Goal: Transaction & Acquisition: Register for event/course

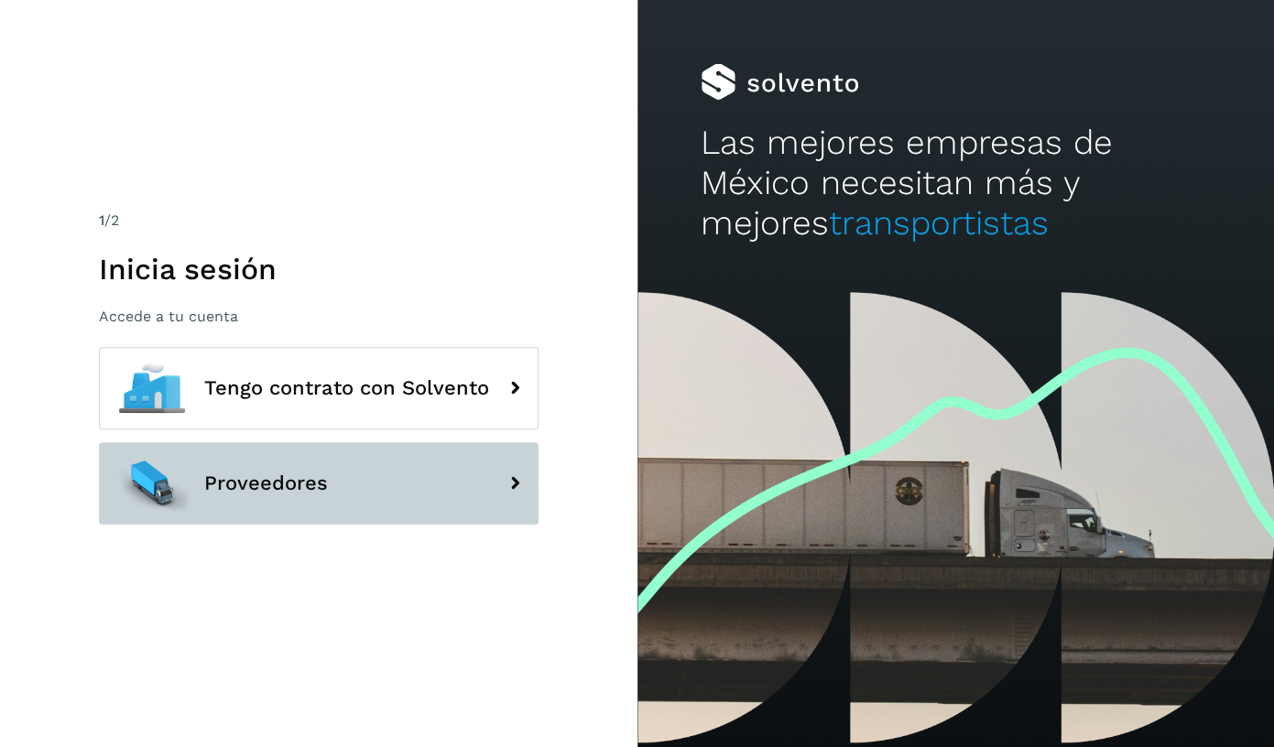
click at [402, 461] on button "Proveedores" at bounding box center [319, 483] width 440 height 82
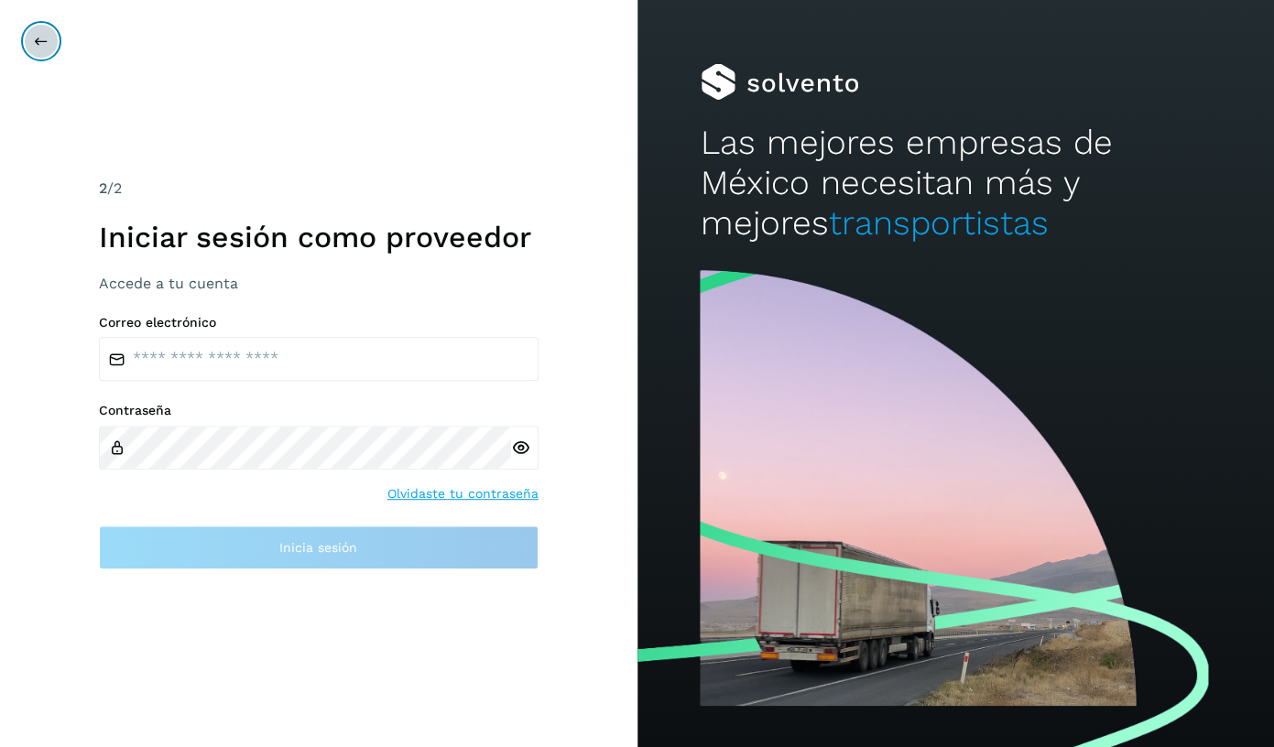
click at [53, 52] on button at bounding box center [41, 41] width 35 height 35
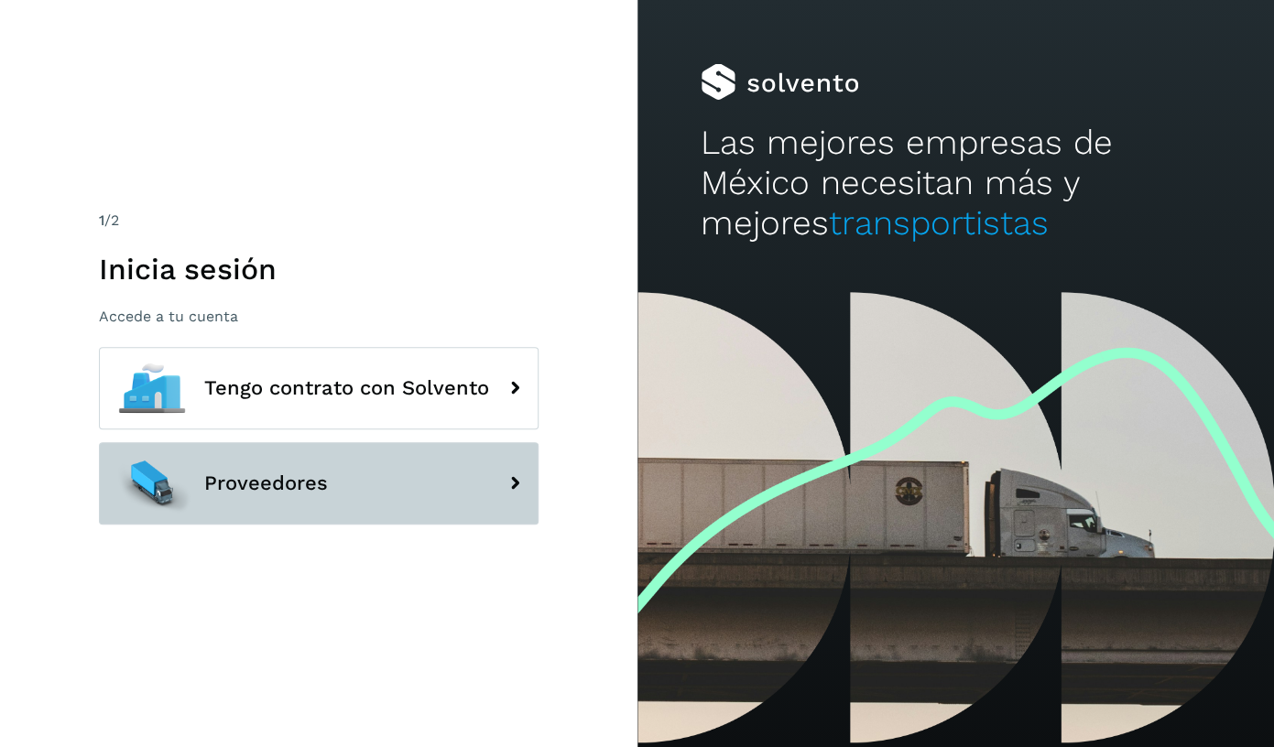
click at [293, 468] on button "Proveedores" at bounding box center [319, 483] width 440 height 82
click at [373, 474] on button "Proveedores" at bounding box center [319, 483] width 440 height 82
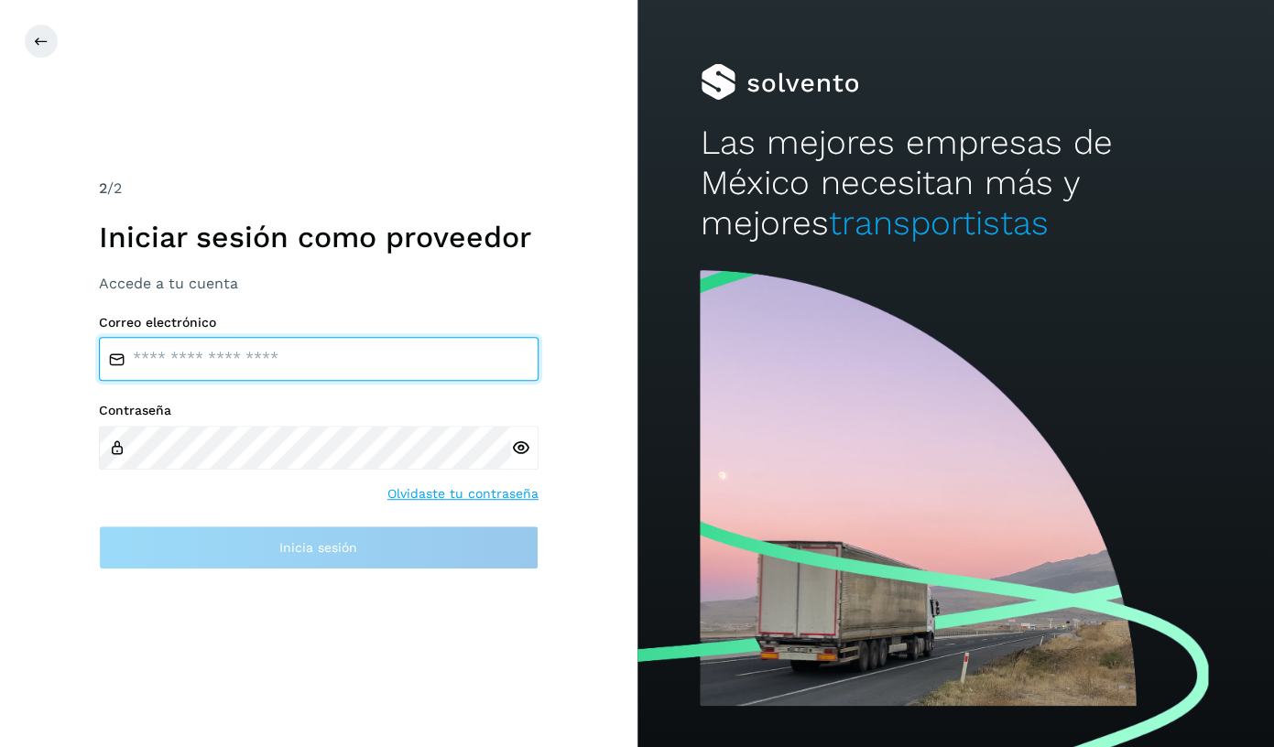
click at [392, 352] on input "email" at bounding box center [319, 359] width 440 height 44
type input "**********"
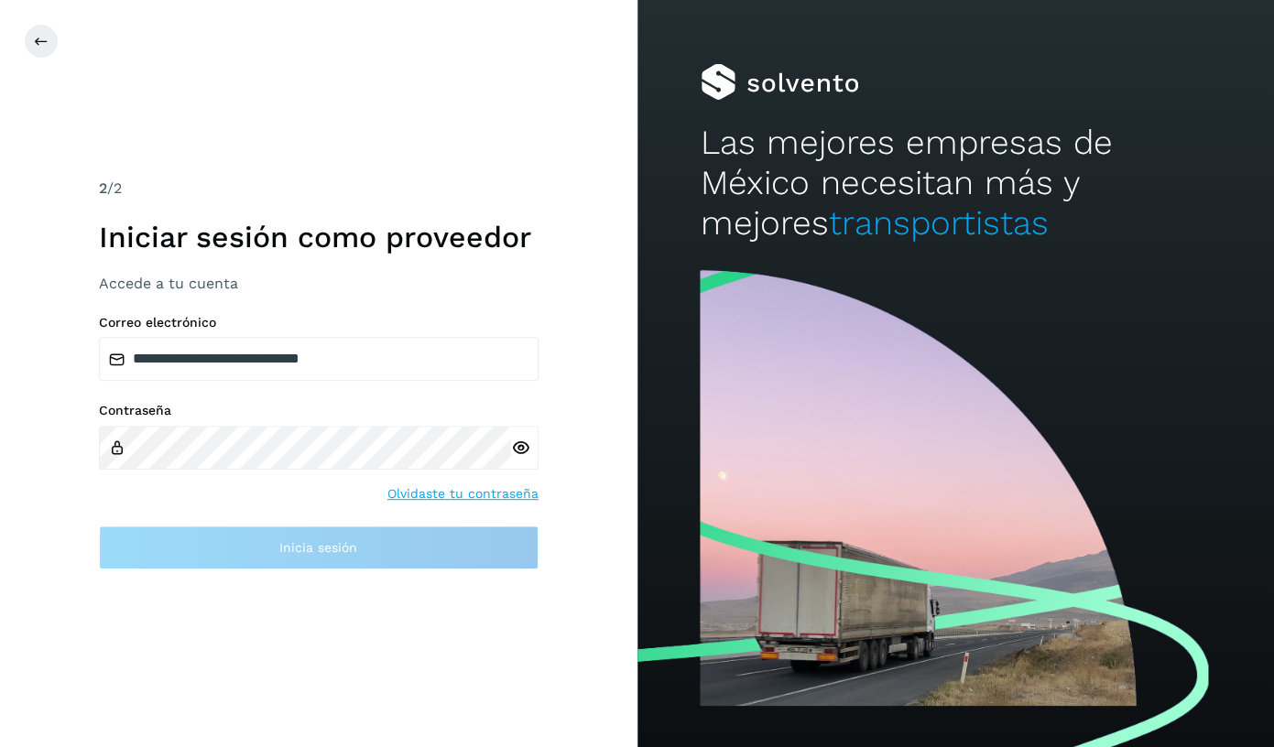
click at [516, 455] on div at bounding box center [524, 448] width 27 height 44
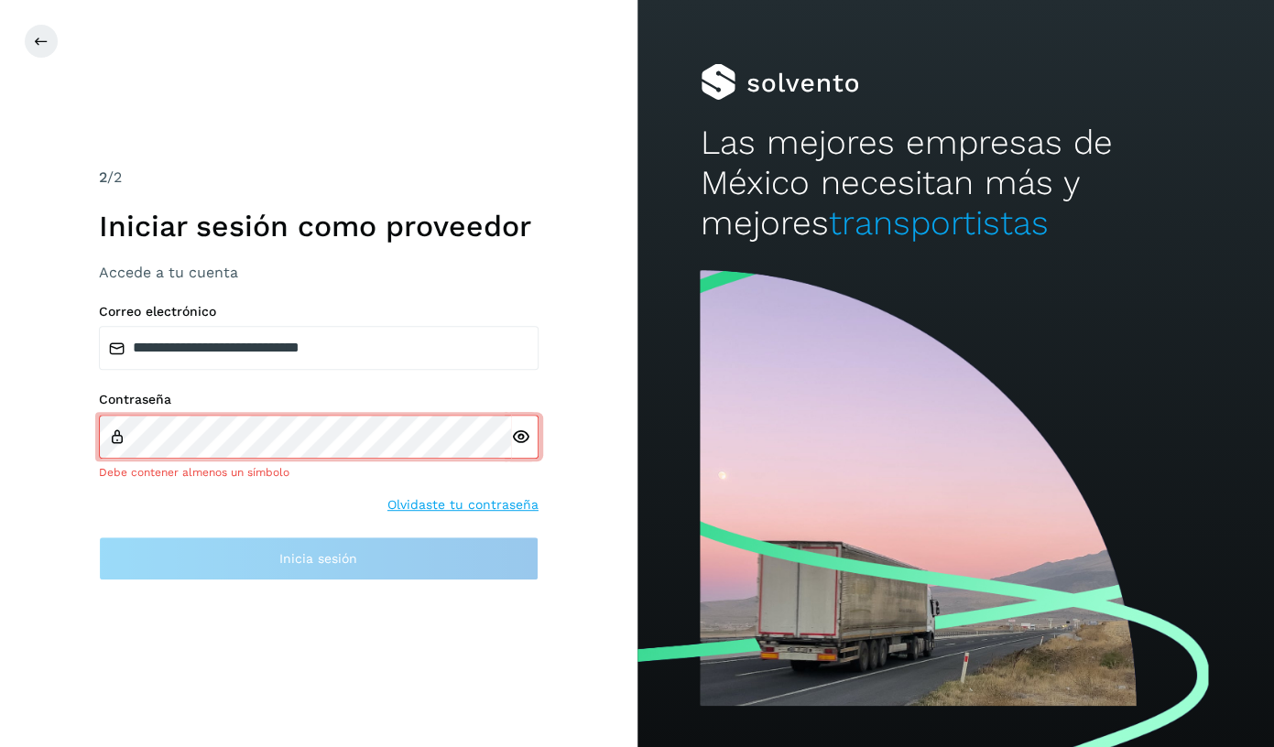
click at [527, 437] on icon at bounding box center [520, 437] width 19 height 19
click at [583, 336] on div "**********" at bounding box center [318, 373] width 637 height 747
click at [267, 114] on div "**********" at bounding box center [318, 373] width 637 height 747
click at [52, 45] on button at bounding box center [41, 41] width 35 height 35
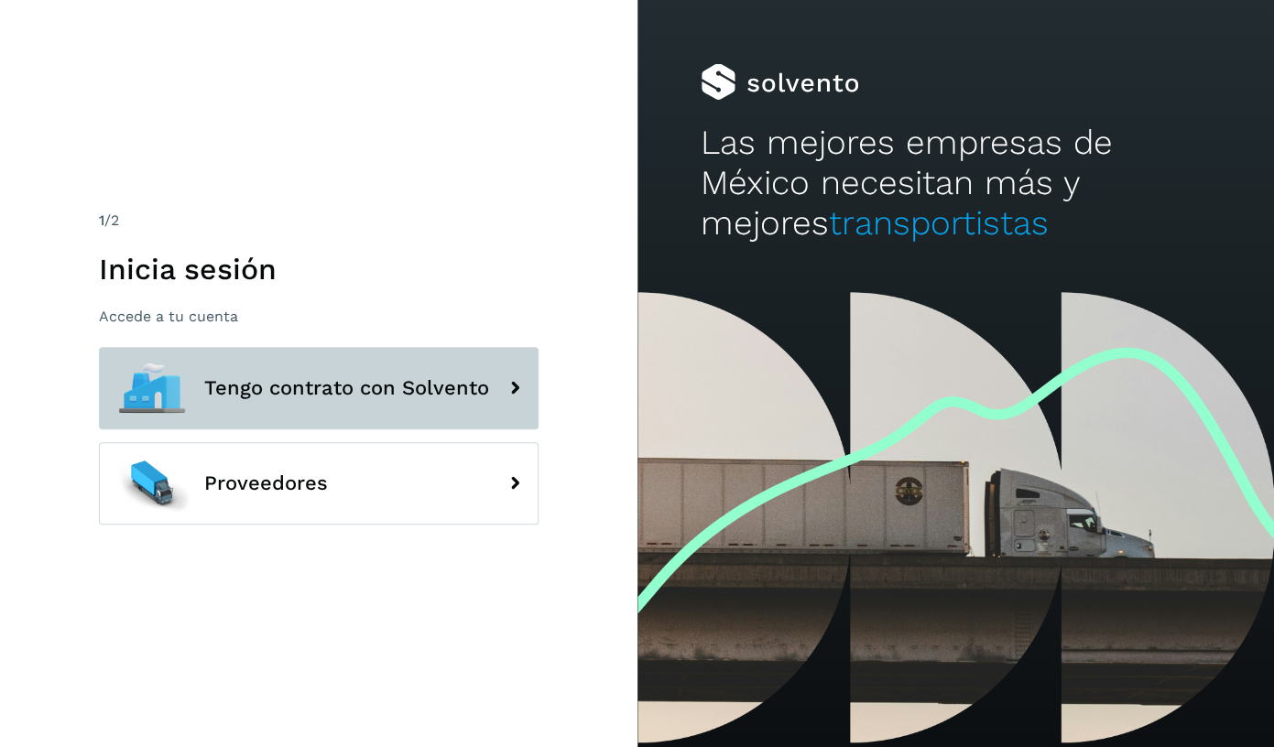
click at [396, 365] on button "Tengo contrato con Solvento" at bounding box center [319, 388] width 440 height 82
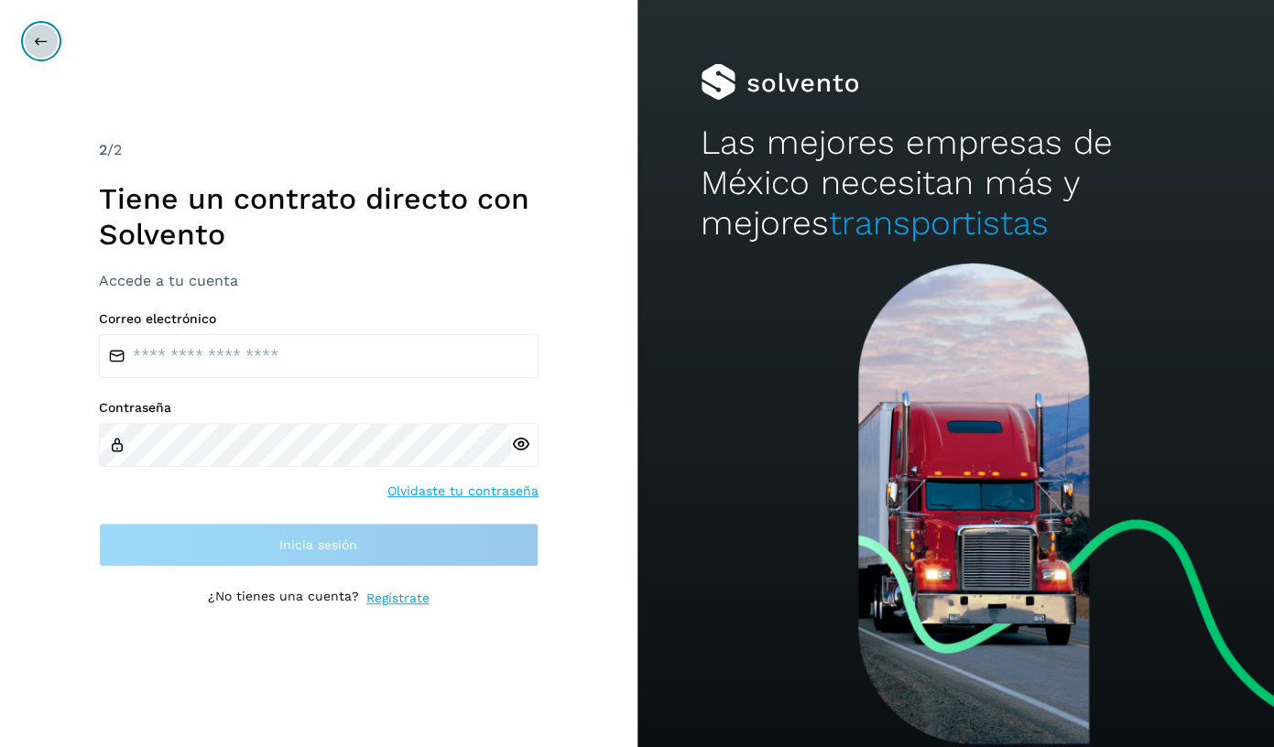
click at [43, 50] on button at bounding box center [41, 41] width 35 height 35
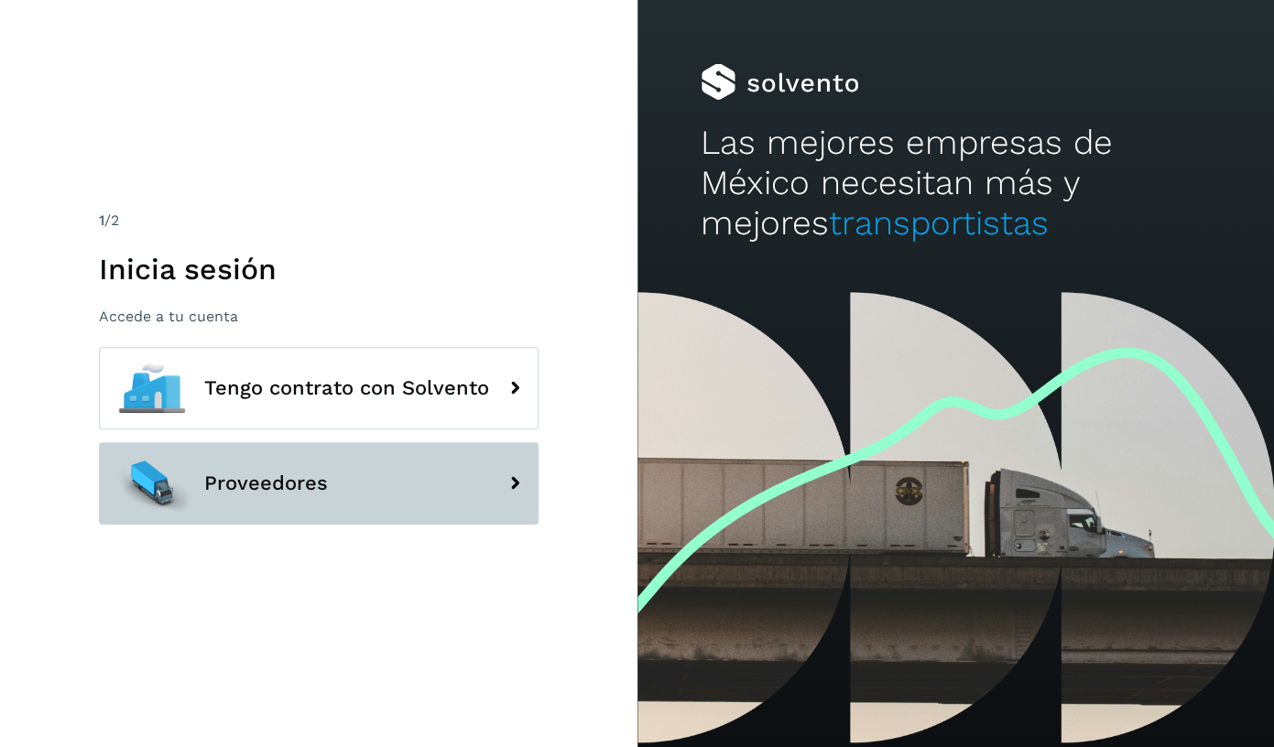
click at [290, 488] on span "Proveedores" at bounding box center [266, 484] width 124 height 22
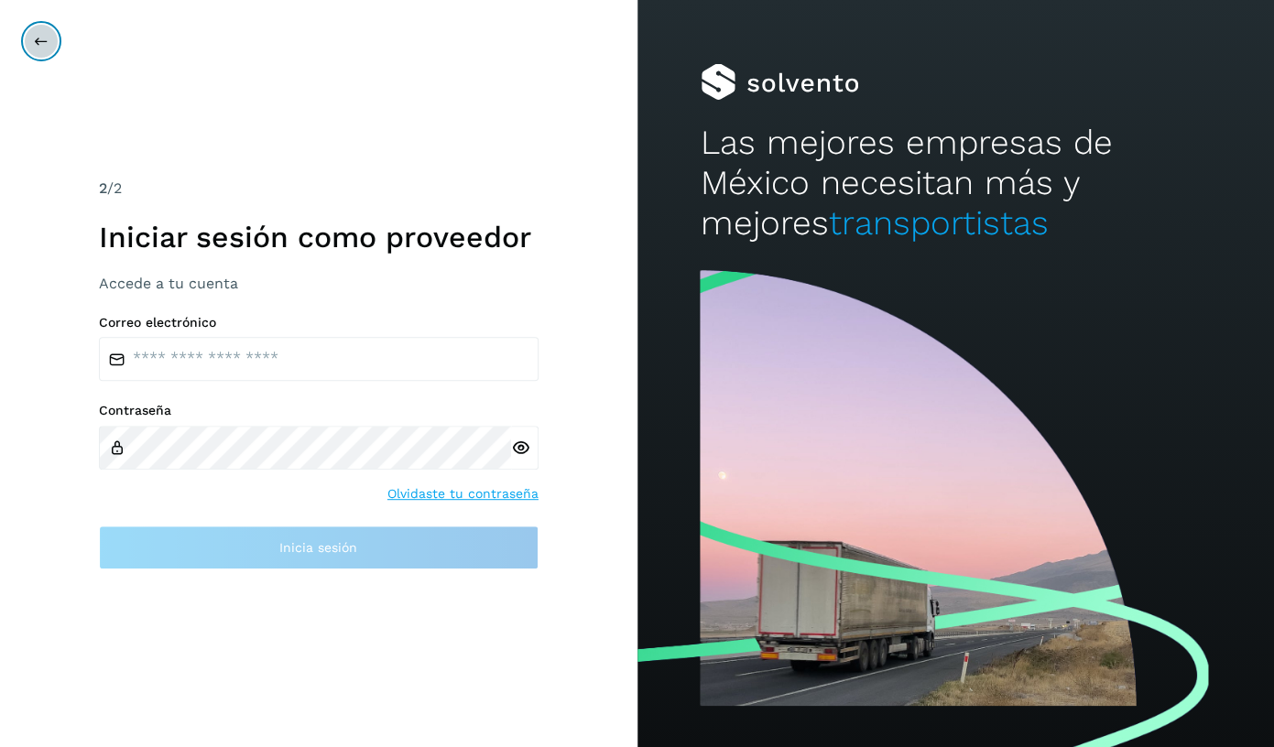
click at [46, 37] on icon at bounding box center [41, 41] width 15 height 15
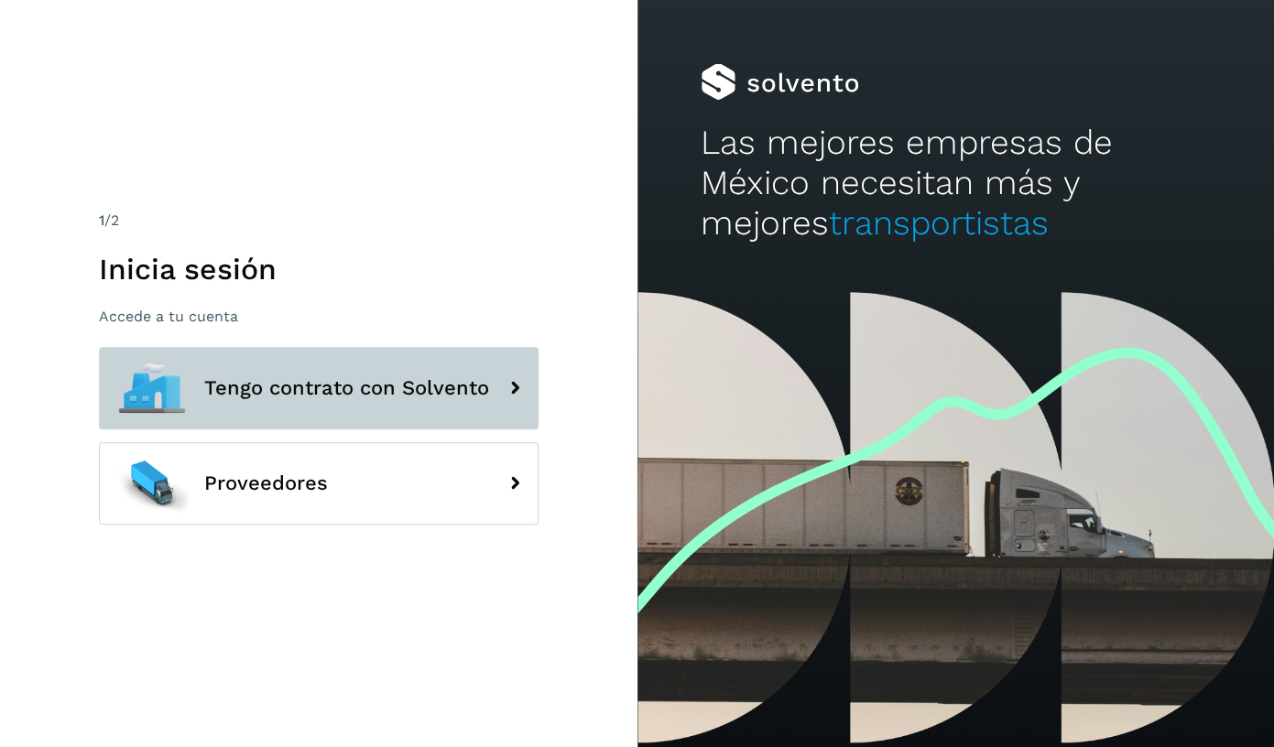
click at [329, 404] on button "Tengo contrato con Solvento" at bounding box center [319, 388] width 440 height 82
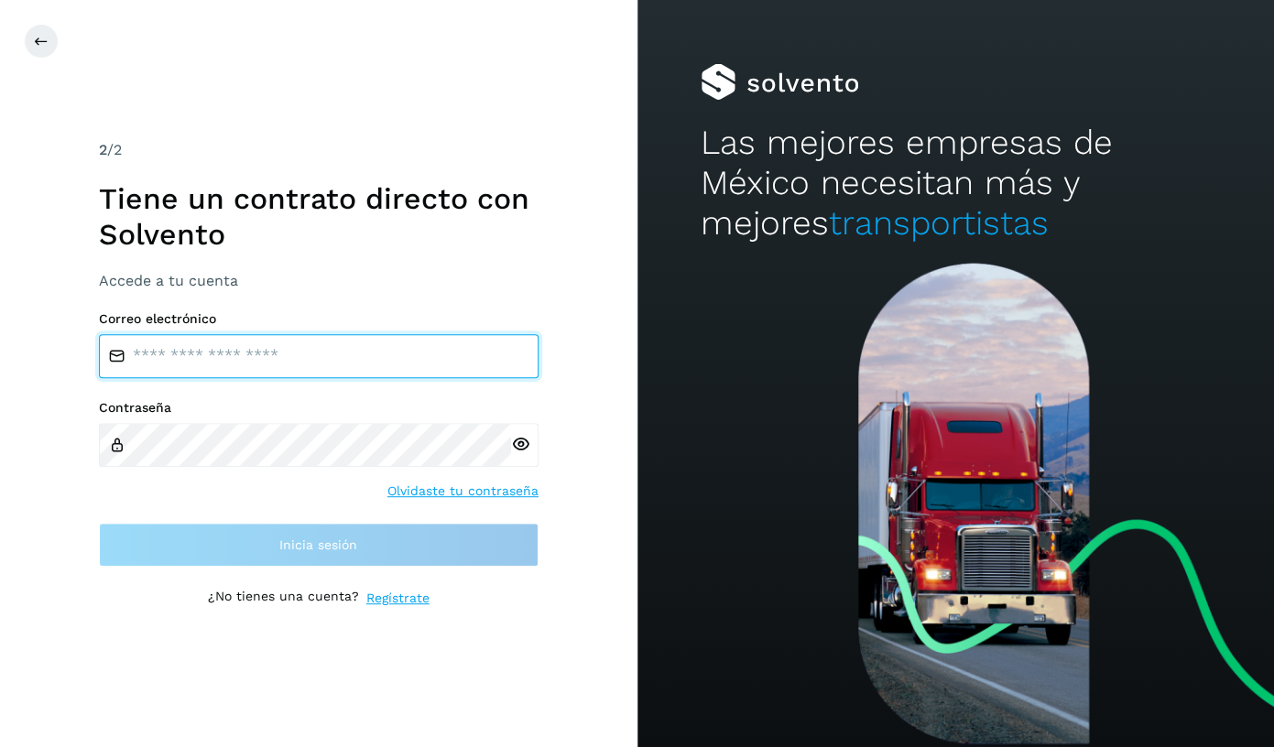
click at [329, 354] on input "email" at bounding box center [319, 356] width 440 height 44
type input "**********"
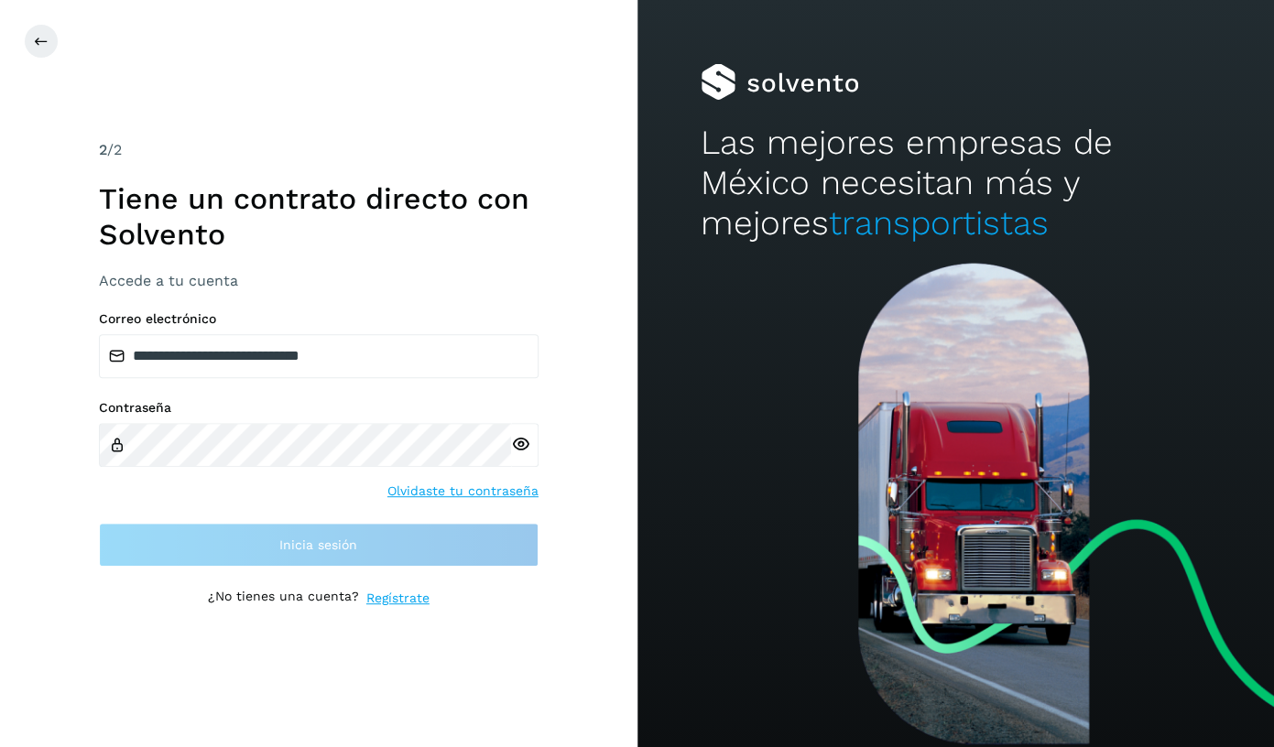
click at [524, 437] on icon at bounding box center [520, 444] width 19 height 19
click at [255, 481] on div "Contraseña Olvidaste tu contraseña" at bounding box center [319, 450] width 440 height 101
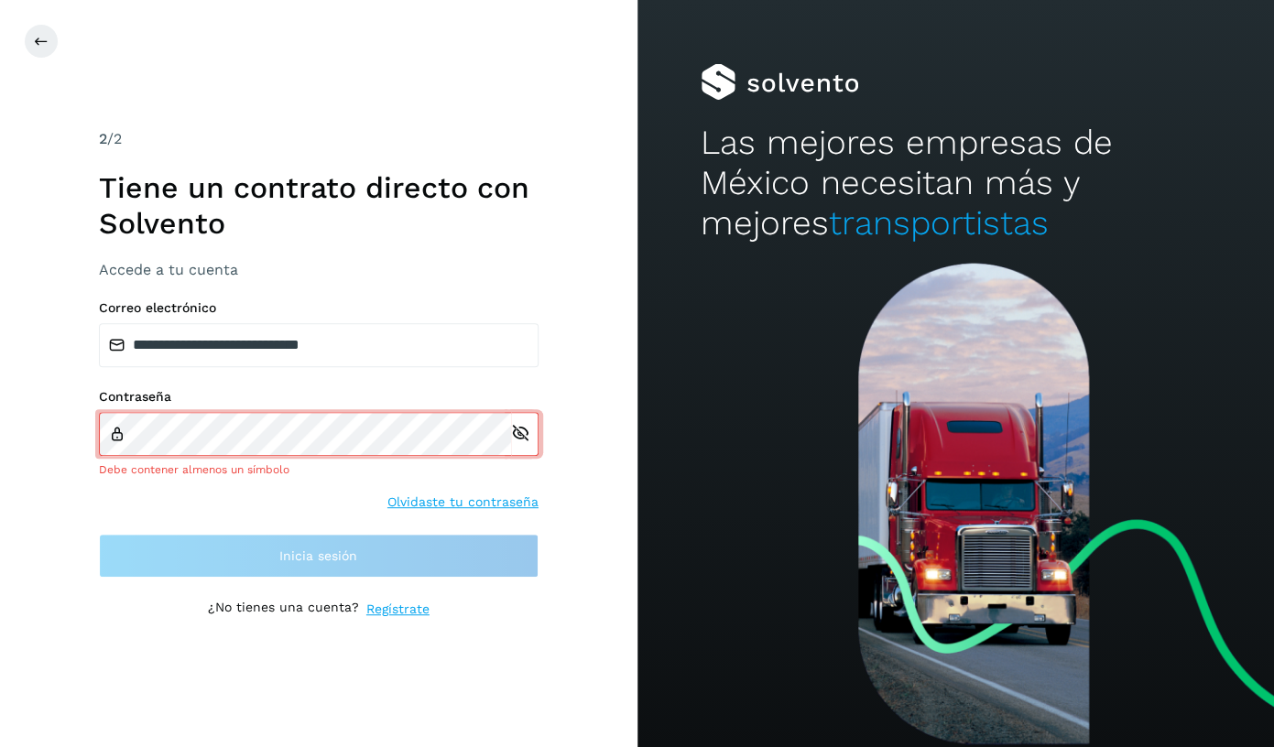
click at [399, 608] on link "Regístrate" at bounding box center [397, 609] width 63 height 19
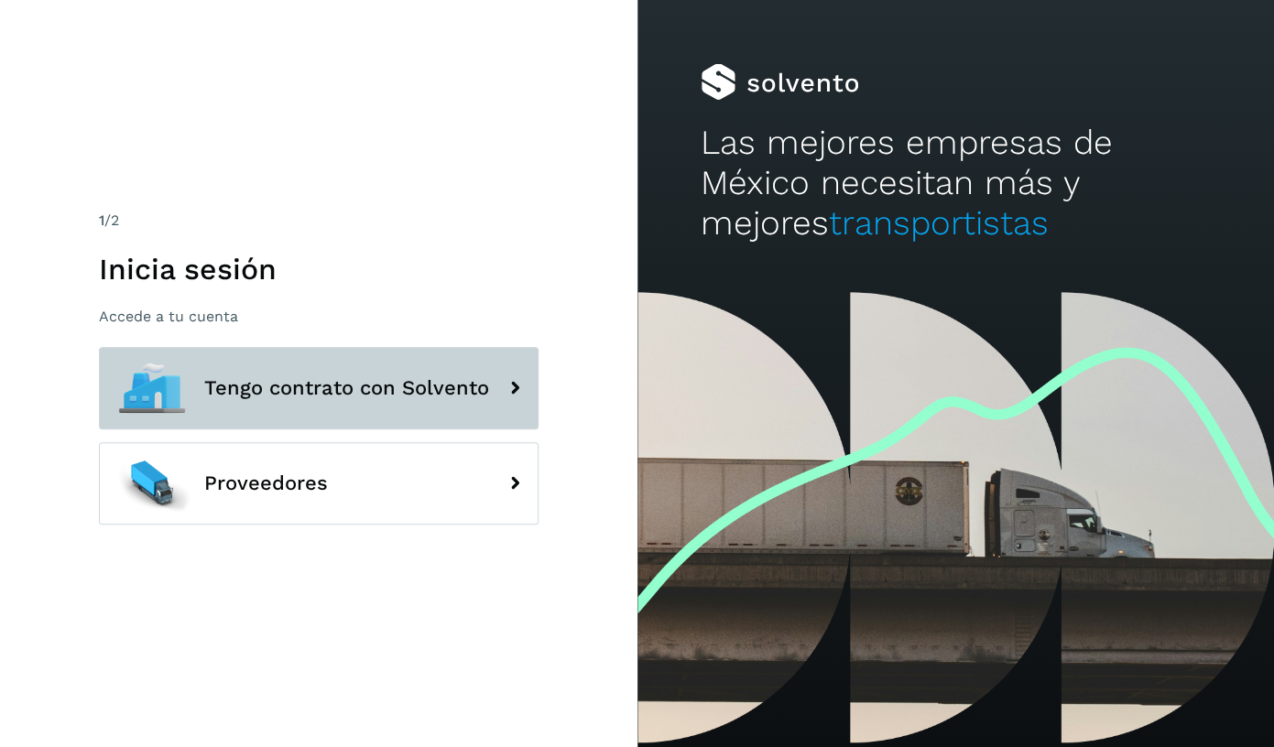
click at [455, 367] on button "Tengo contrato con Solvento" at bounding box center [319, 388] width 440 height 82
click at [455, 386] on span "Tengo contrato con Solvento" at bounding box center [346, 388] width 285 height 22
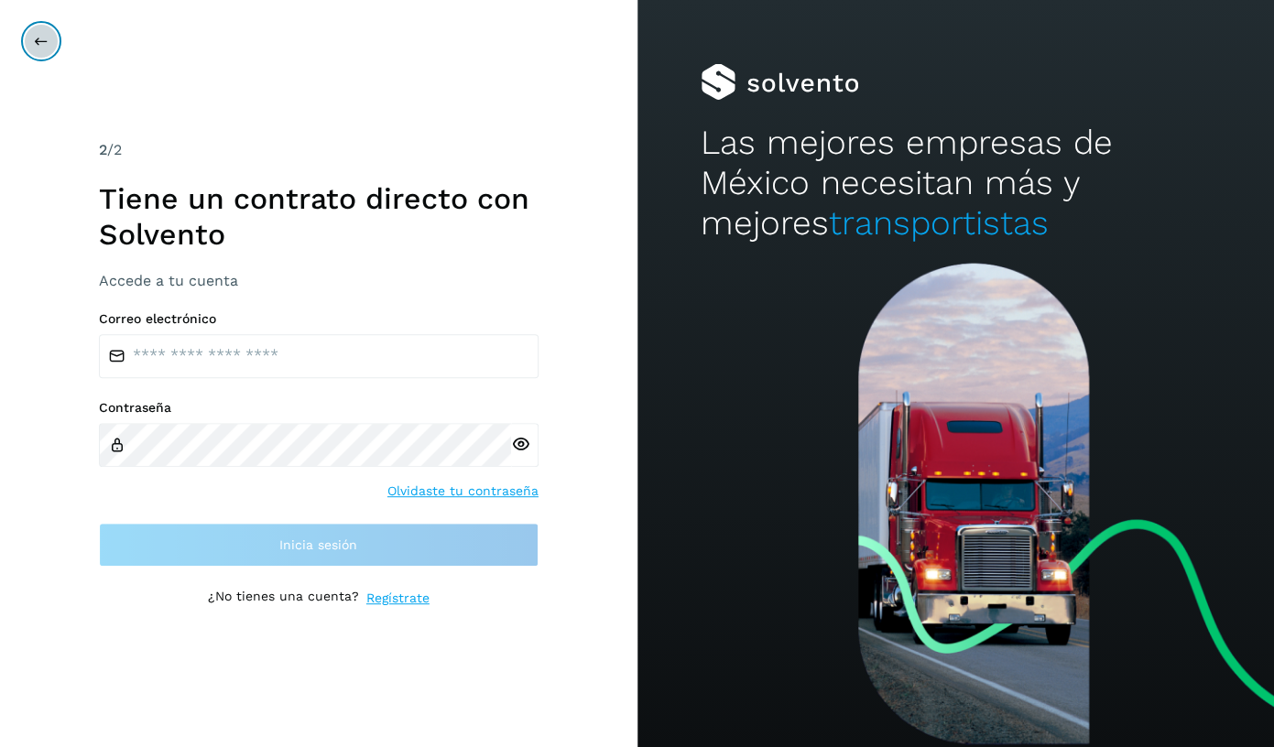
click at [45, 43] on icon at bounding box center [41, 41] width 15 height 15
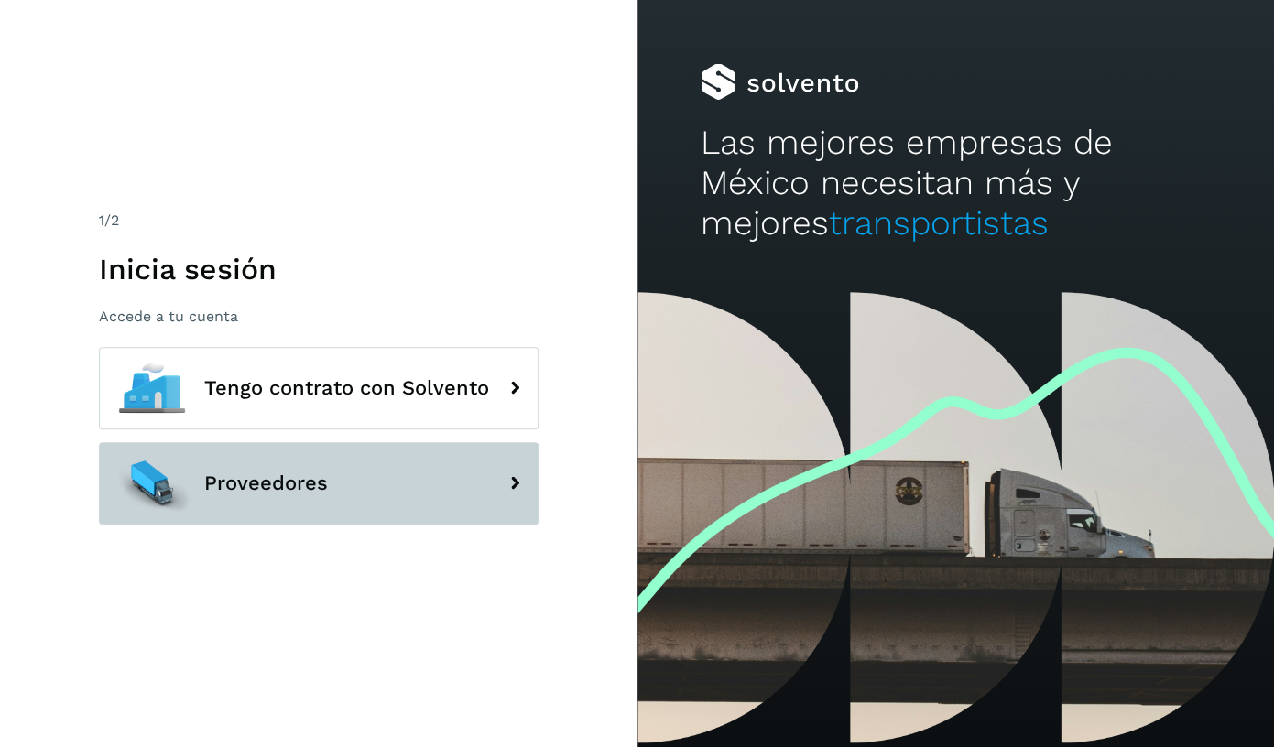
click at [316, 473] on span "Proveedores" at bounding box center [266, 484] width 124 height 22
